Goal: Transaction & Acquisition: Download file/media

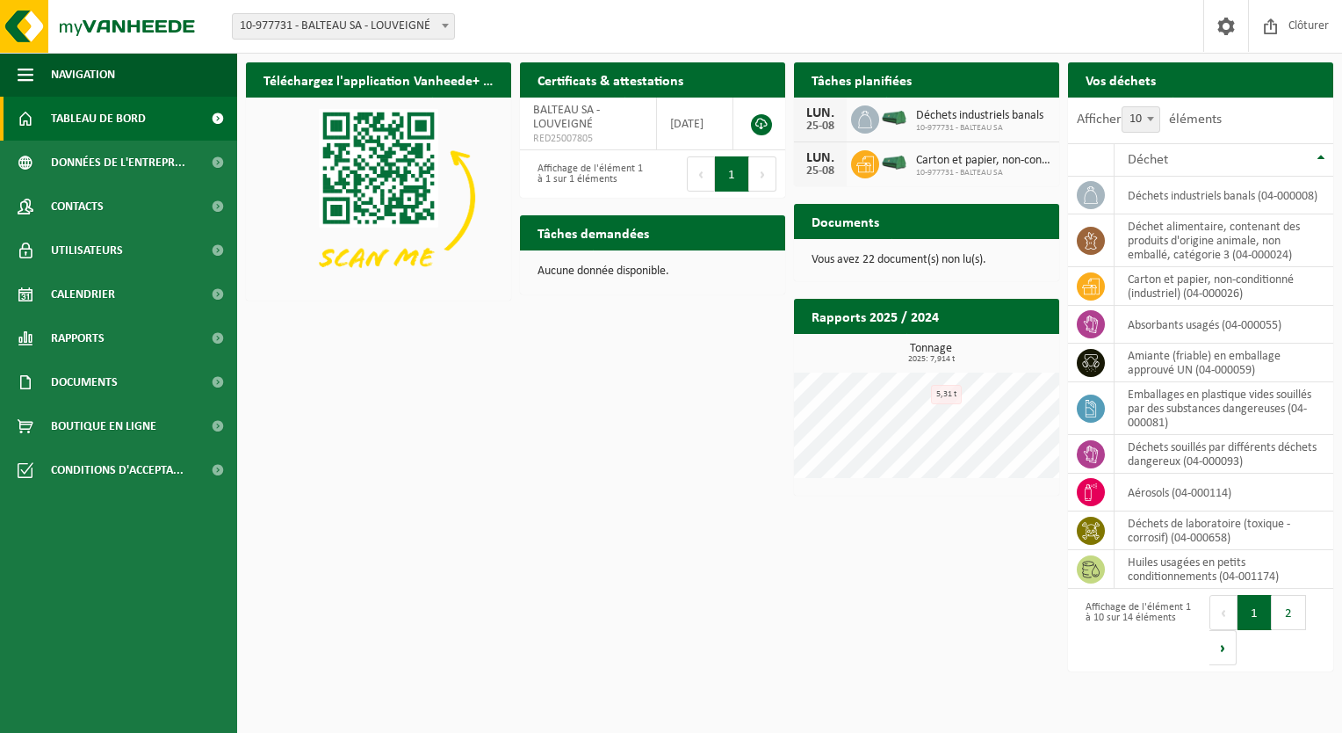
click at [835, 262] on p "Vous avez 22 document(s) non lu(s)." at bounding box center [927, 260] width 230 height 12
click at [1156, 124] on span at bounding box center [1151, 118] width 18 height 23
click at [1156, 107] on select "10 25 50 100" at bounding box center [1152, 106] width 53 height 1
select select "25"
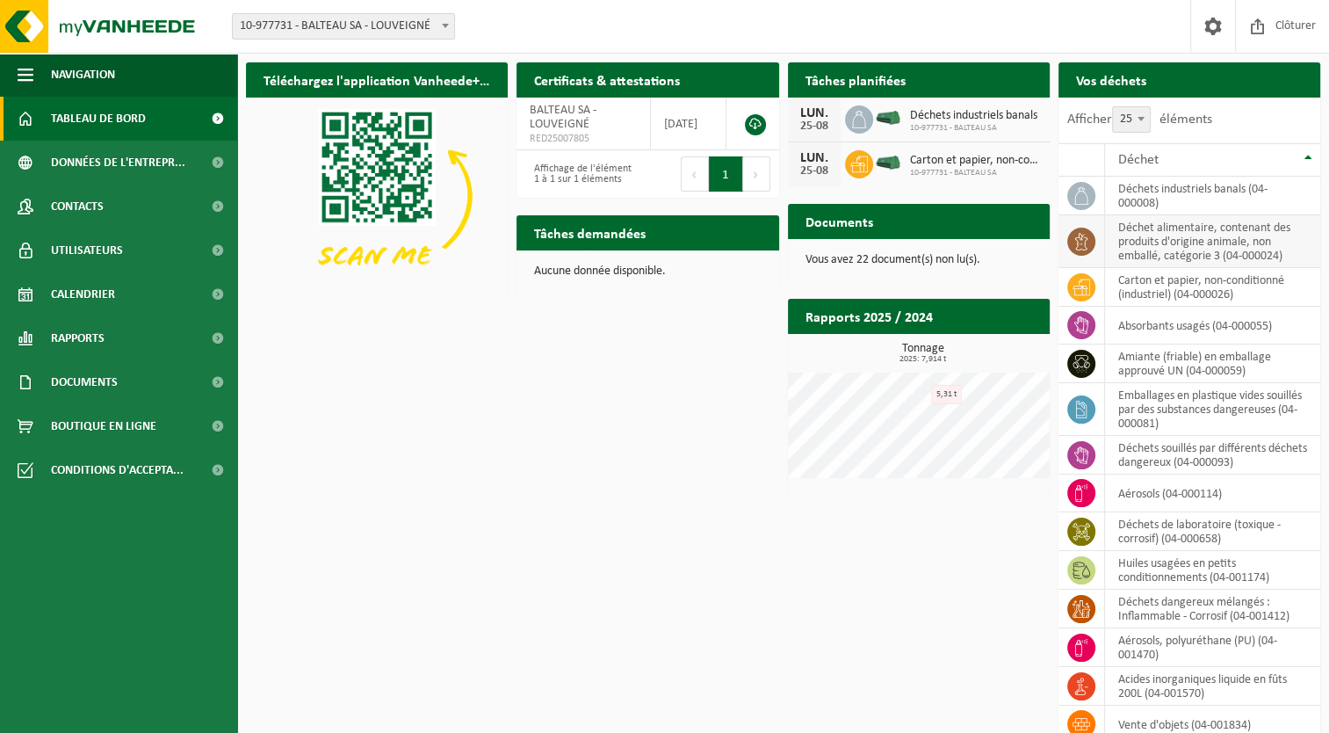
click at [1217, 250] on td "déchet alimentaire, contenant des produits d'origine animale, non emballé, caté…" at bounding box center [1212, 241] width 215 height 53
click at [78, 380] on span "Documents" at bounding box center [84, 382] width 67 height 44
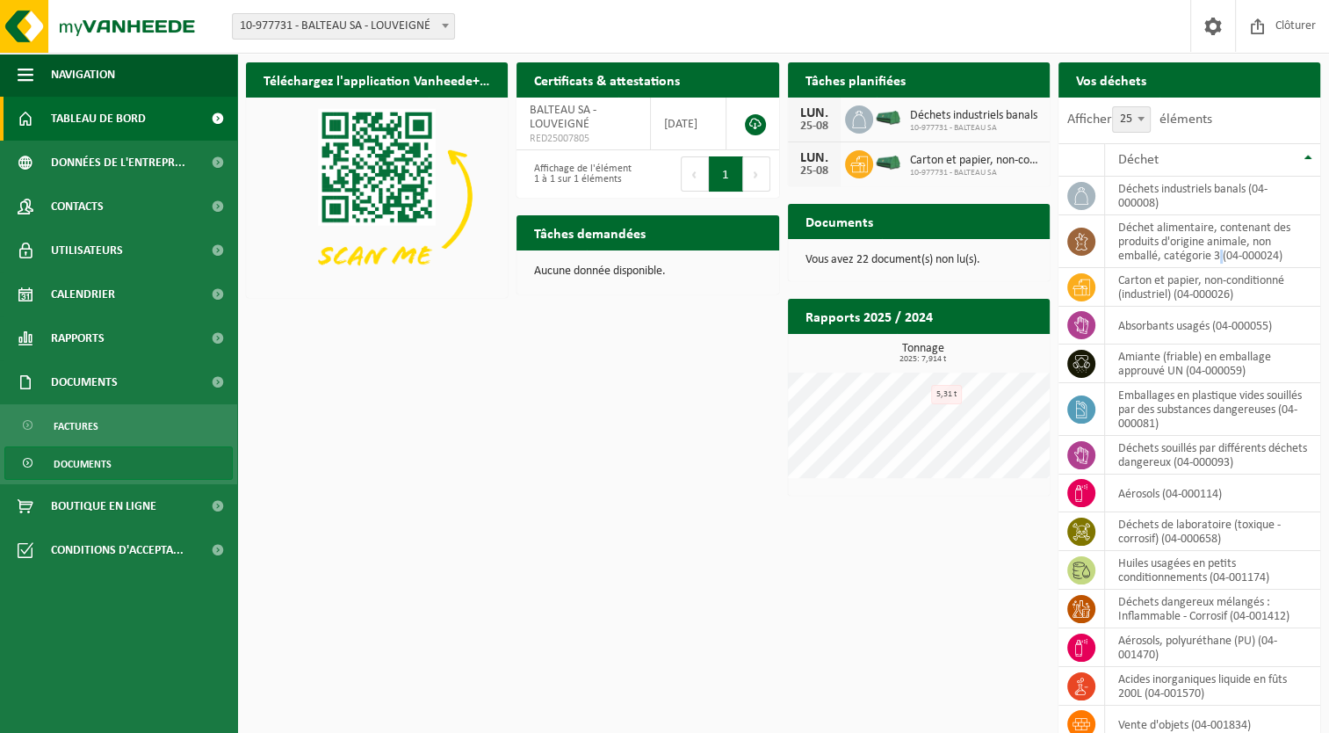
click at [72, 465] on span "Documents" at bounding box center [83, 463] width 58 height 33
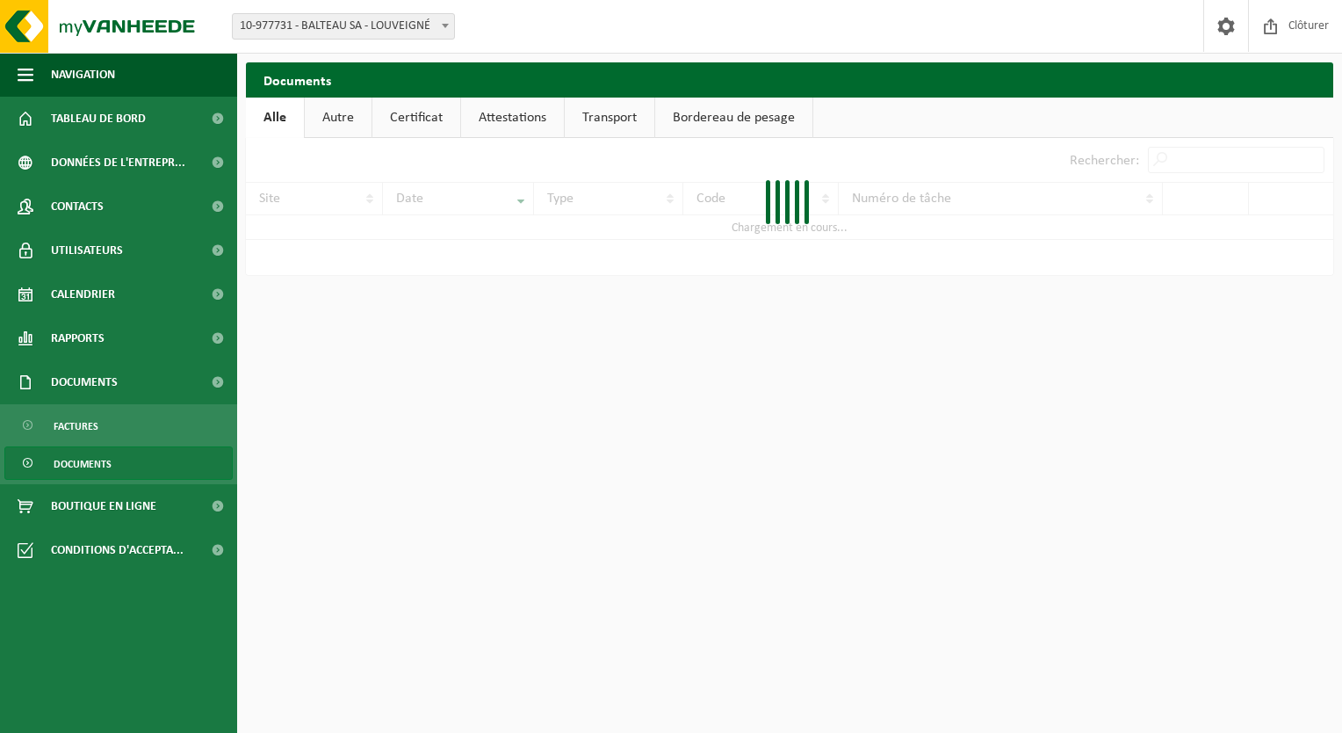
click at [72, 465] on span "Documents" at bounding box center [83, 463] width 58 height 33
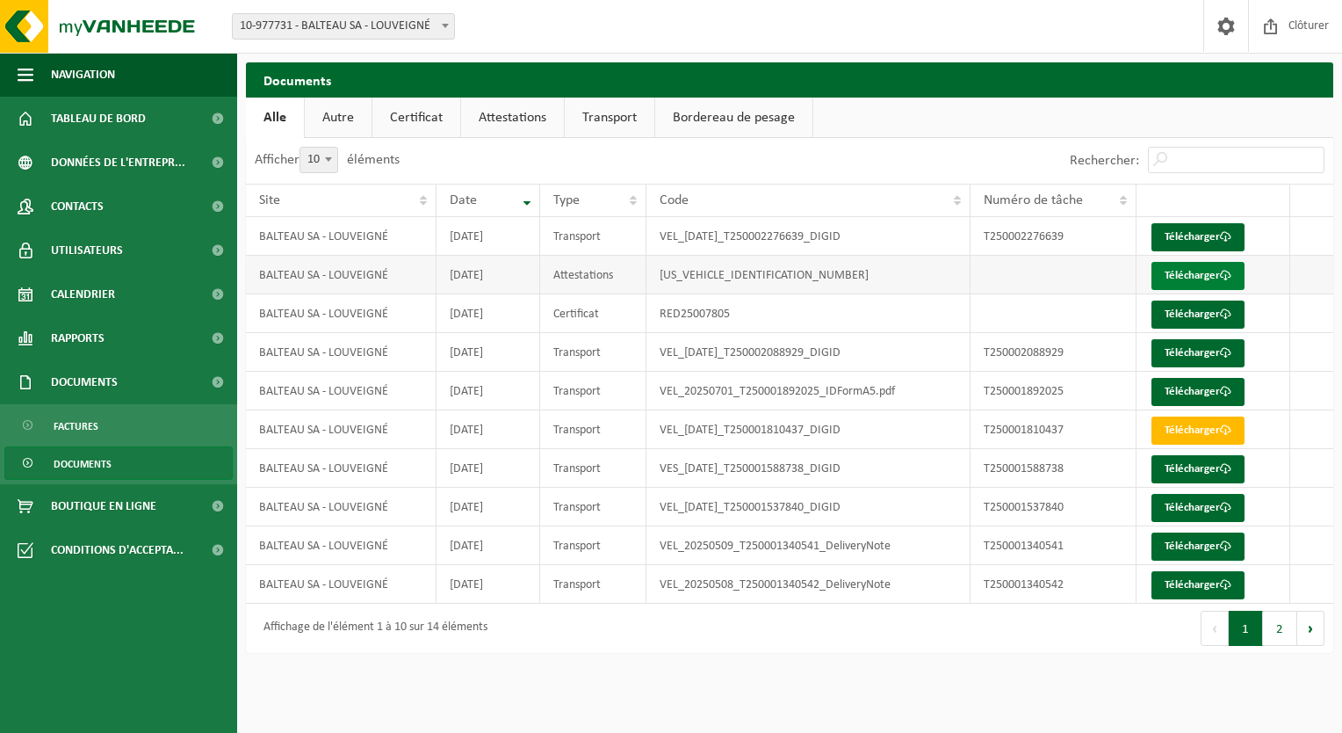
click at [1198, 270] on link "Télécharger" at bounding box center [1198, 276] width 93 height 28
click at [1193, 314] on link "Télécharger" at bounding box center [1198, 314] width 93 height 28
